Goal: Task Accomplishment & Management: Use online tool/utility

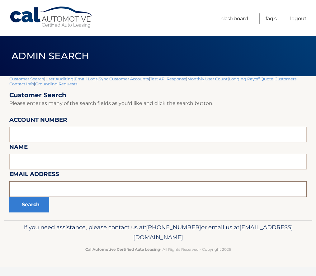
paste input "[EMAIL_ADDRESS][DOMAIN_NAME]"
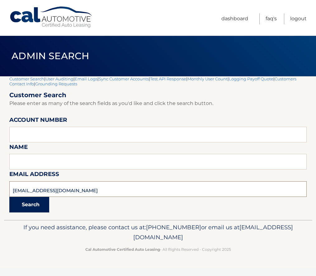
type input "[EMAIL_ADDRESS][DOMAIN_NAME]"
click at [31, 204] on button "Search" at bounding box center [29, 205] width 40 height 16
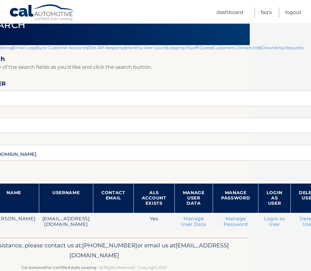
scroll to position [31, 70]
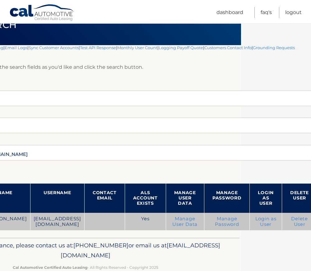
click at [261, 226] on link "Login as User" at bounding box center [266, 221] width 21 height 11
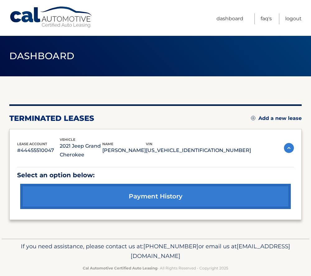
click at [33, 149] on p "#44455510047" at bounding box center [38, 150] width 43 height 9
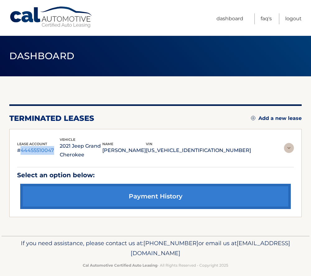
click at [33, 149] on p "#44455510047" at bounding box center [38, 150] width 43 height 9
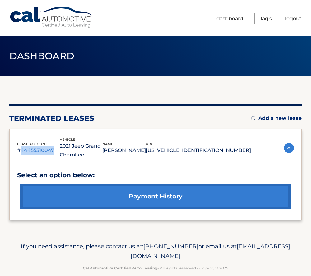
copy p "44455510047"
